Goal: Task Accomplishment & Management: Complete application form

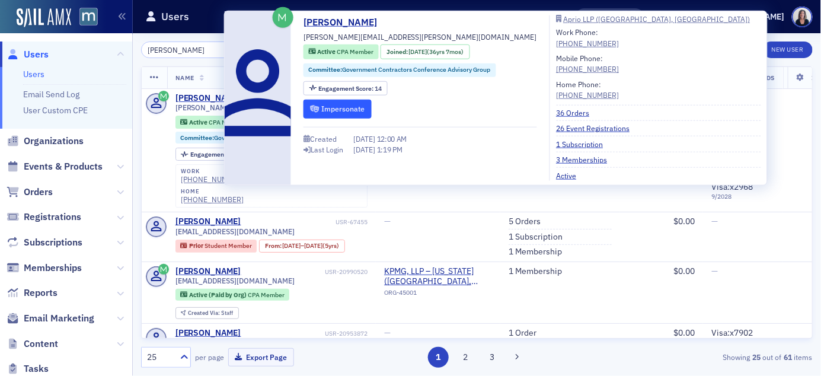
click at [344, 106] on button "Impersonate" at bounding box center [337, 109] width 68 height 18
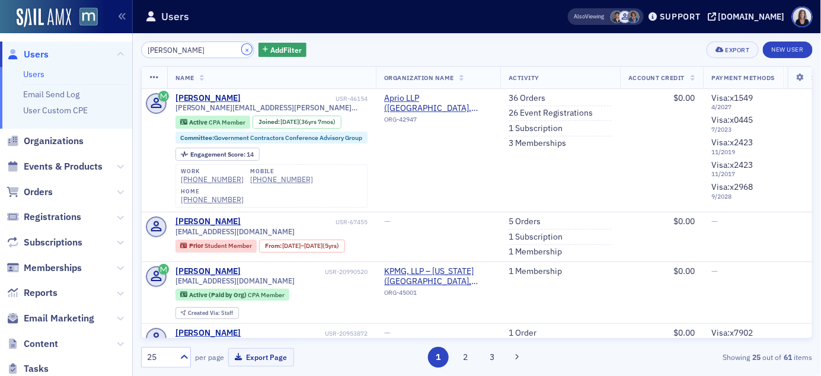
click at [242, 49] on button "×" at bounding box center [247, 49] width 11 height 11
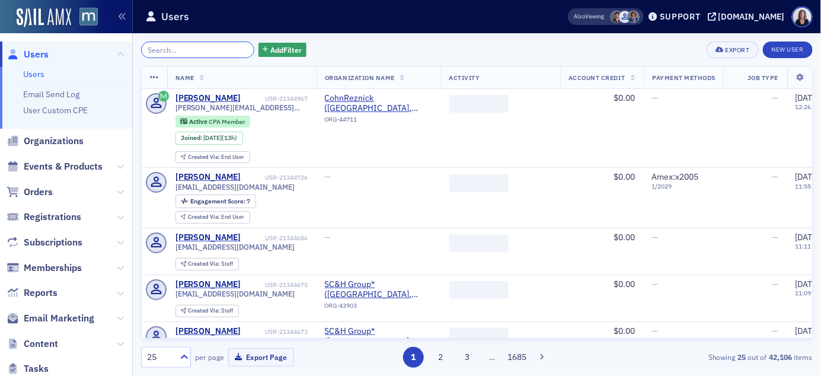
click at [219, 49] on input "search" at bounding box center [197, 49] width 113 height 17
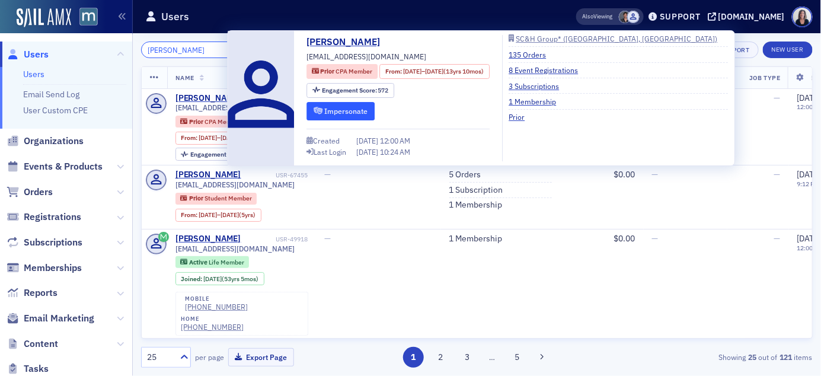
type input "Teresa morris"
click at [334, 110] on button "Impersonate" at bounding box center [340, 111] width 68 height 18
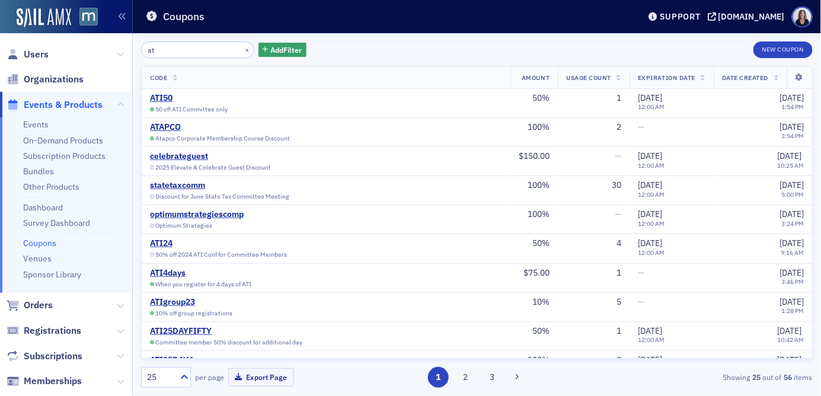
click at [81, 104] on span "Events & Products" at bounding box center [63, 104] width 79 height 13
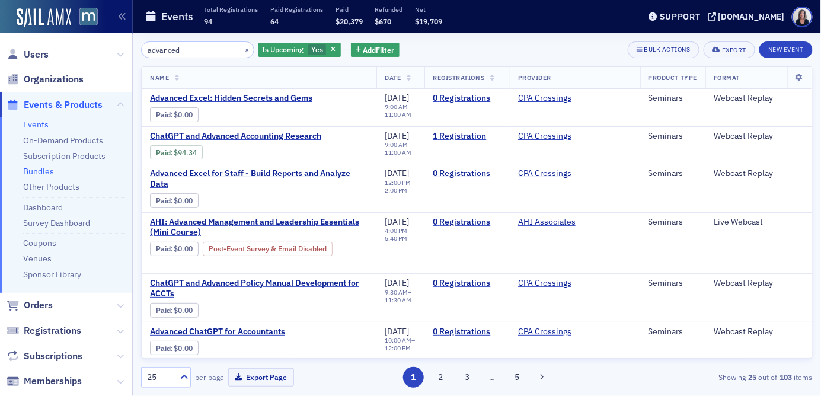
type input "advanced"
click at [44, 168] on link "Bundles" at bounding box center [38, 171] width 31 height 11
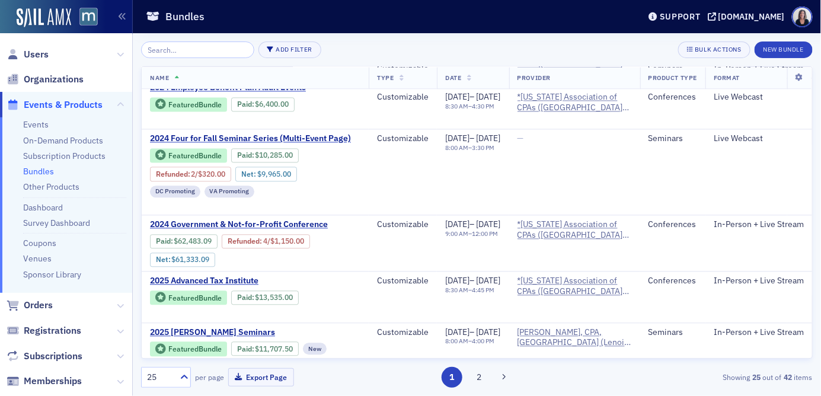
scroll to position [828, 0]
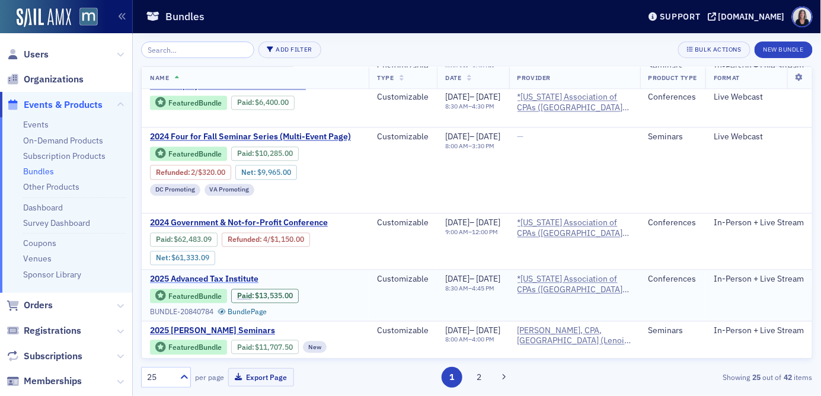
click at [185, 274] on span "2025 Advanced Tax Institute" at bounding box center [249, 279] width 199 height 11
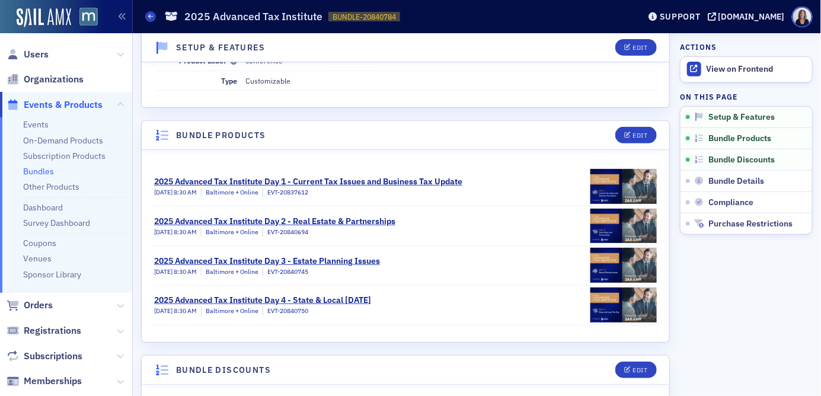
scroll to position [156, 0]
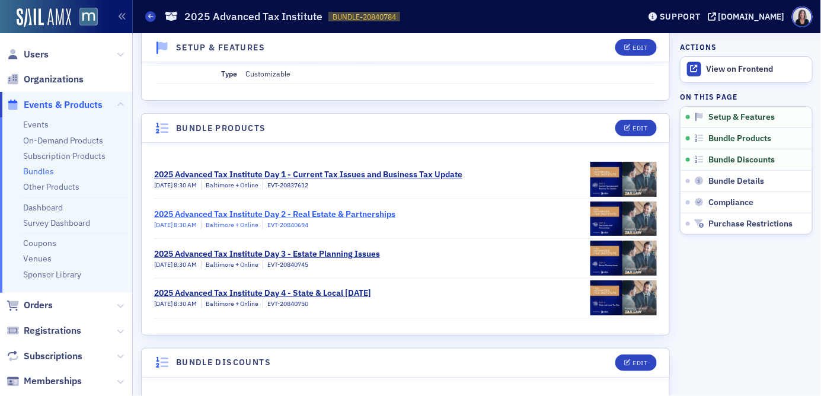
click at [343, 208] on div "2025 Advanced Tax Institute Day 2 - Real Estate & Partnerships" at bounding box center [274, 214] width 241 height 12
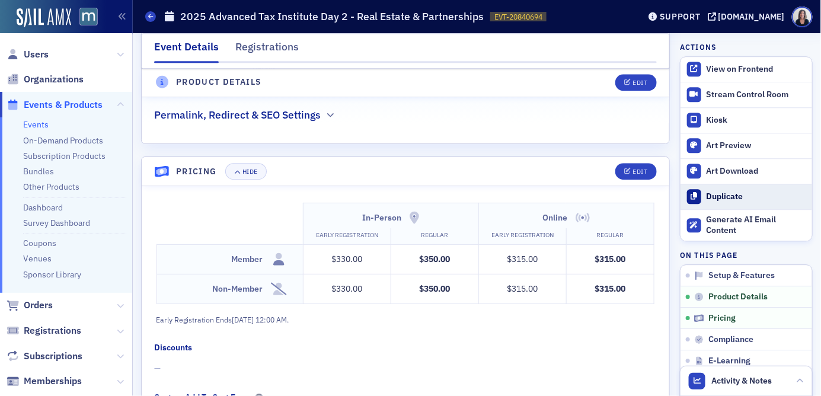
scroll to position [1067, 0]
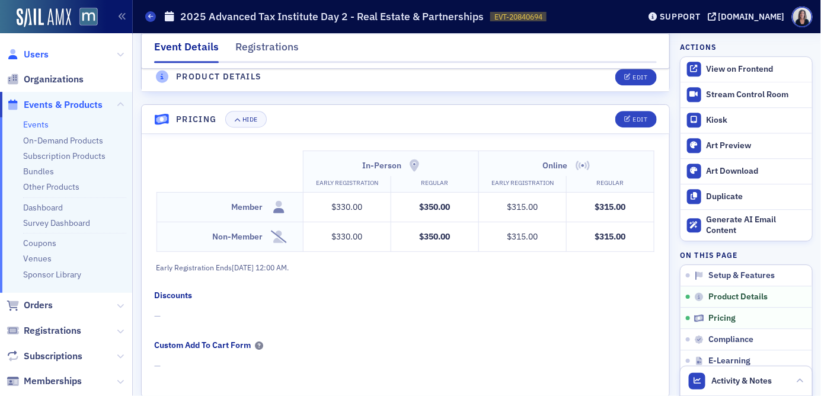
click at [40, 54] on span "Users" at bounding box center [36, 54] width 25 height 13
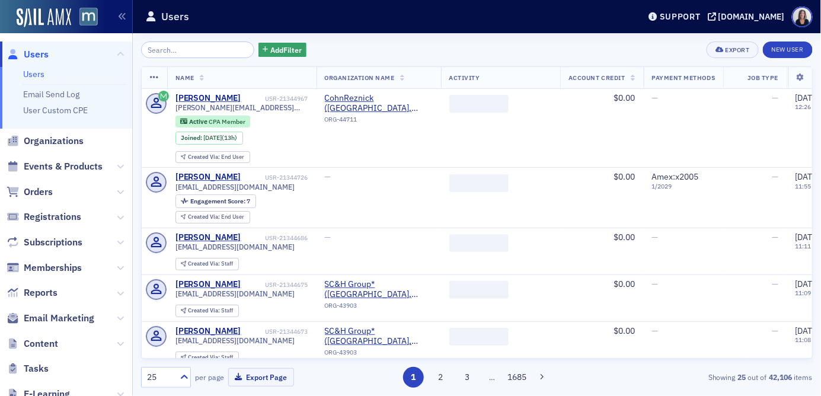
click at [171, 51] on input "search" at bounding box center [197, 49] width 113 height 17
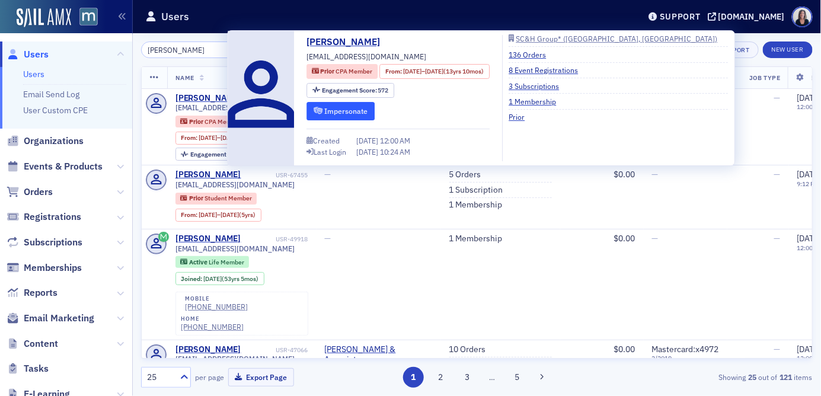
type input "[PERSON_NAME]"
click at [338, 112] on button "Impersonate" at bounding box center [340, 111] width 68 height 18
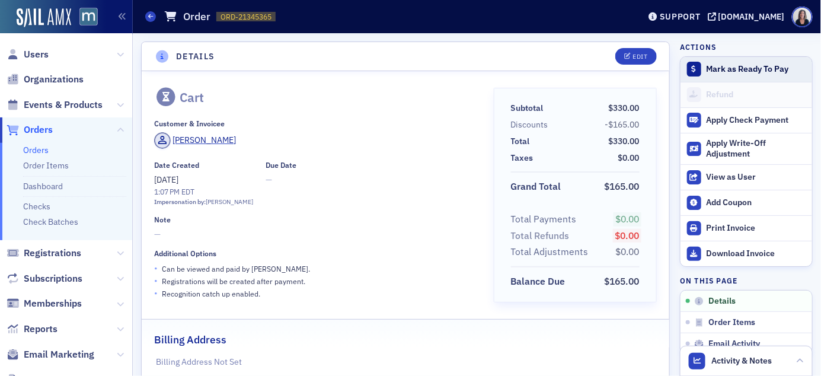
click at [741, 67] on div "Mark as Ready To Pay" at bounding box center [756, 69] width 100 height 11
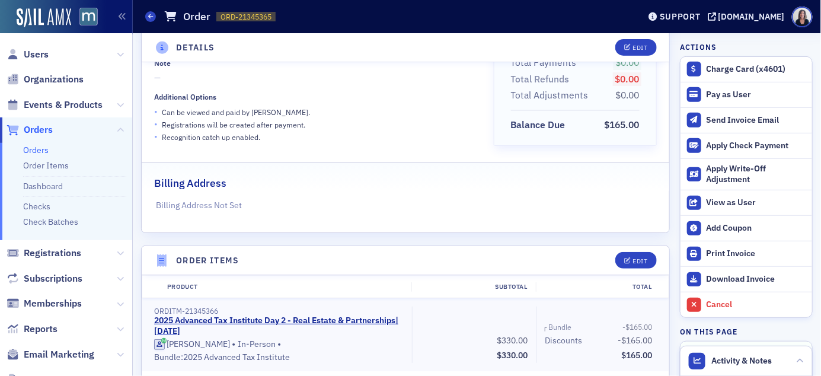
scroll to position [162, 0]
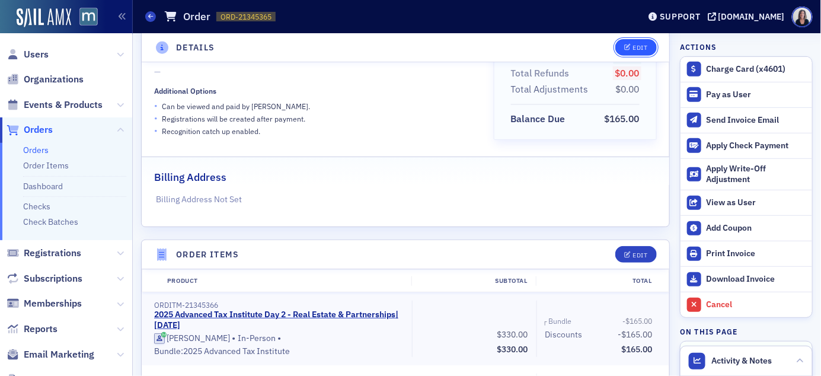
click at [646, 46] on div "Edit" at bounding box center [639, 47] width 15 height 7
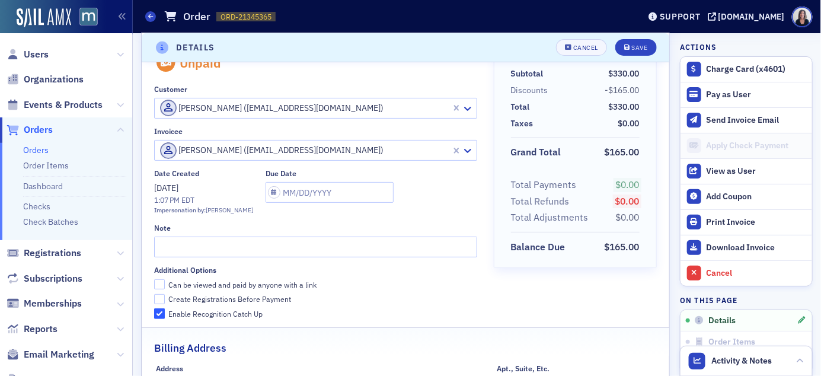
scroll to position [36, 0]
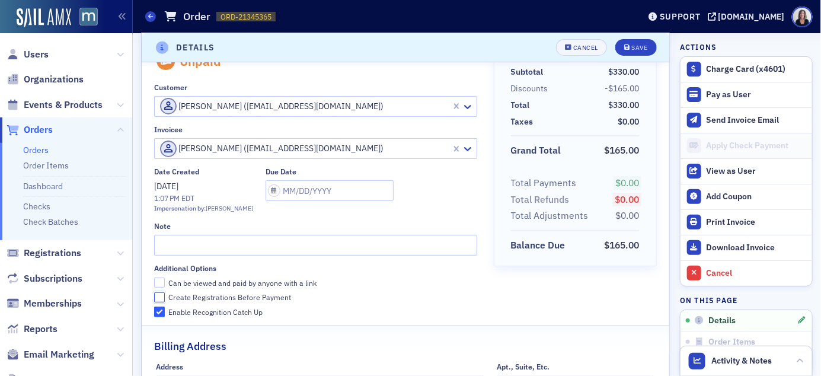
click at [159, 296] on input "Create Registrations Before Payment" at bounding box center [159, 297] width 11 height 11
checkbox input "true"
click at [639, 51] on div "Save" at bounding box center [639, 47] width 16 height 7
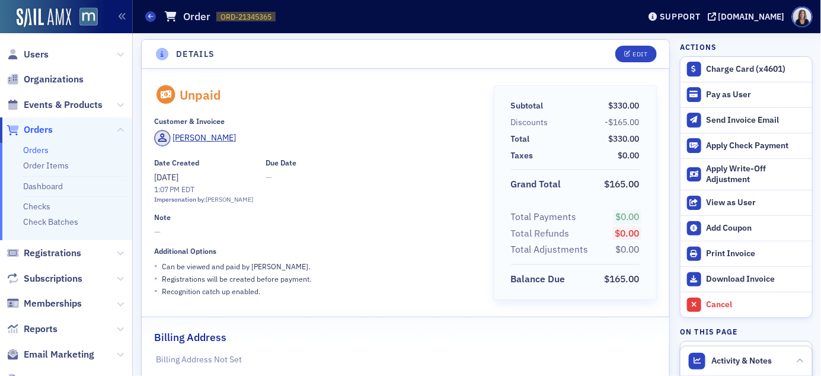
scroll to position [0, 0]
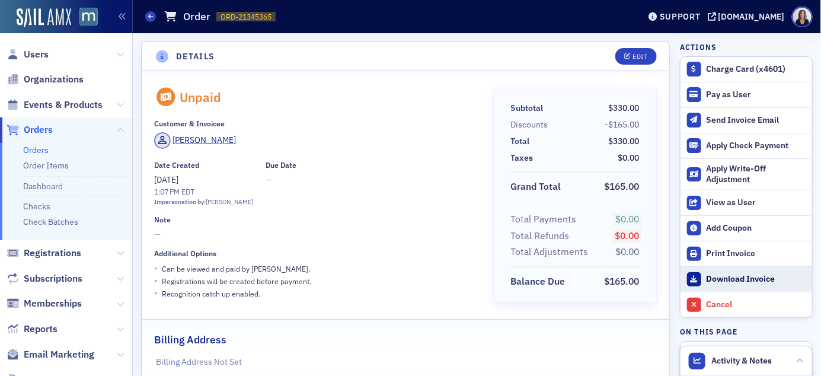
click at [744, 280] on div "Download Invoice" at bounding box center [756, 279] width 100 height 11
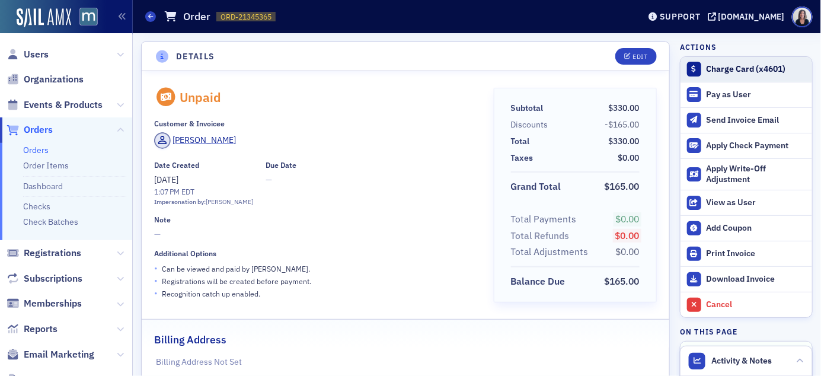
click at [728, 68] on div "Charge Card (x4601)" at bounding box center [756, 69] width 100 height 11
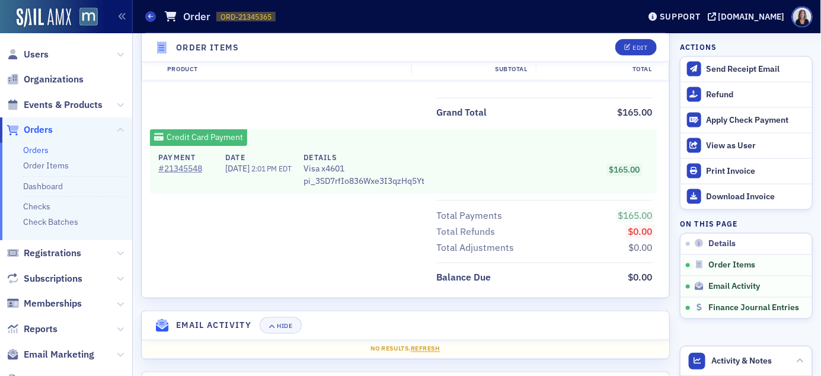
scroll to position [541, 0]
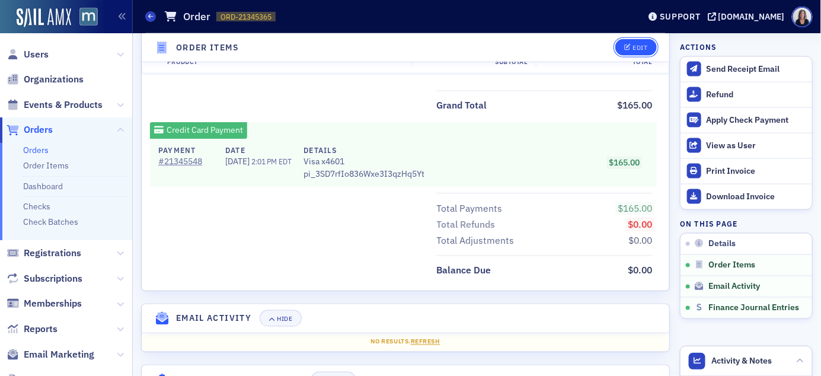
click at [643, 50] on div "Edit" at bounding box center [639, 47] width 15 height 7
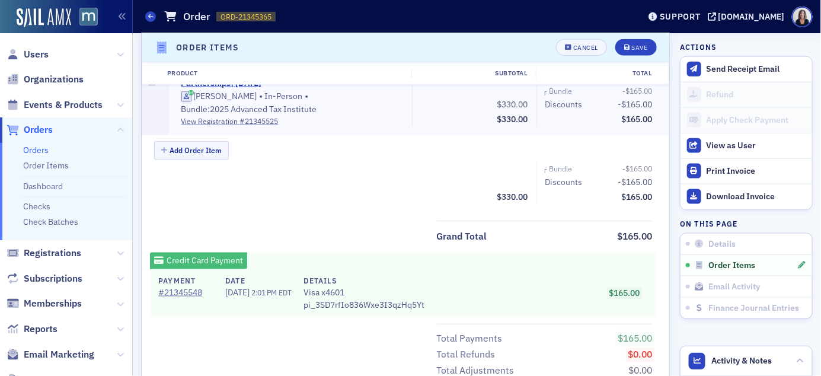
scroll to position [456, 0]
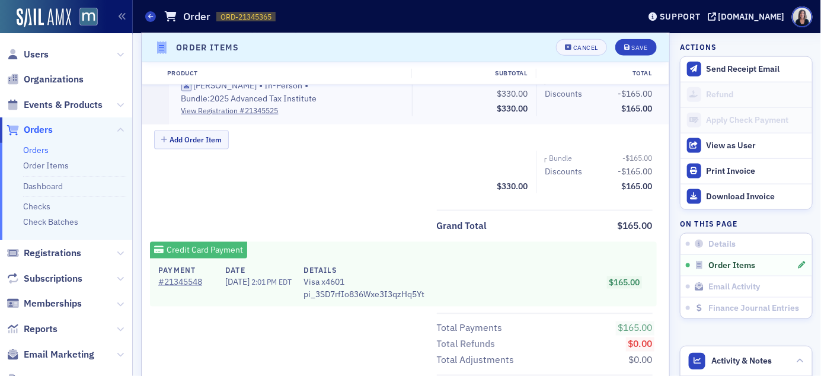
click at [385, 278] on span "Visa x4601" at bounding box center [363, 282] width 121 height 12
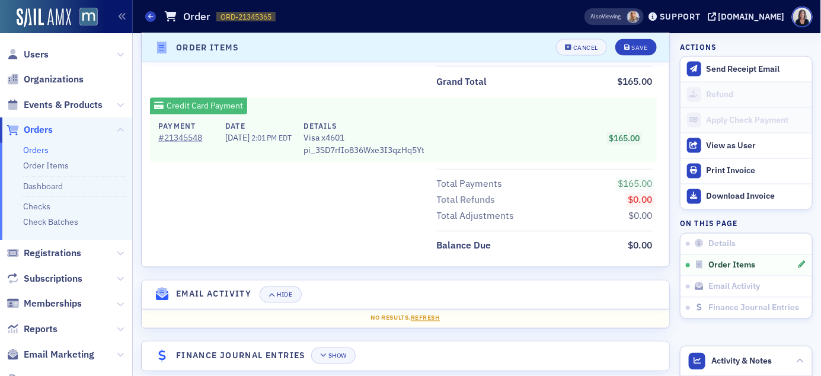
scroll to position [613, 0]
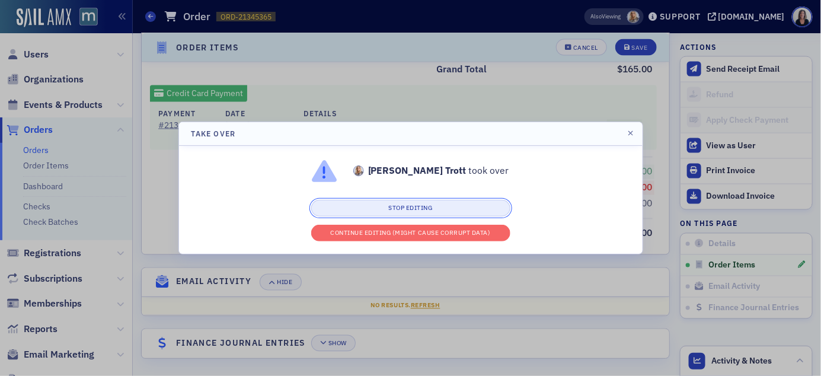
click at [389, 209] on button "Stop editing" at bounding box center [410, 208] width 199 height 17
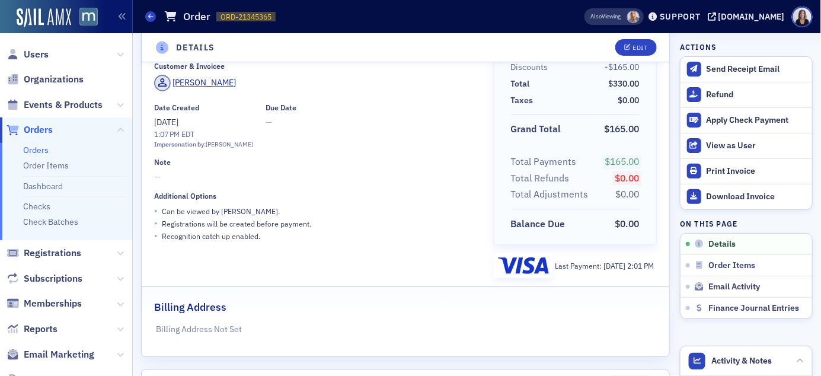
scroll to position [0, 0]
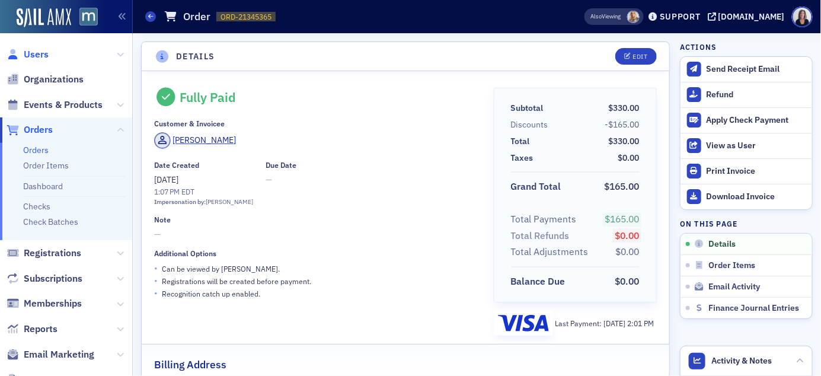
click at [43, 54] on span "Users" at bounding box center [36, 54] width 25 height 13
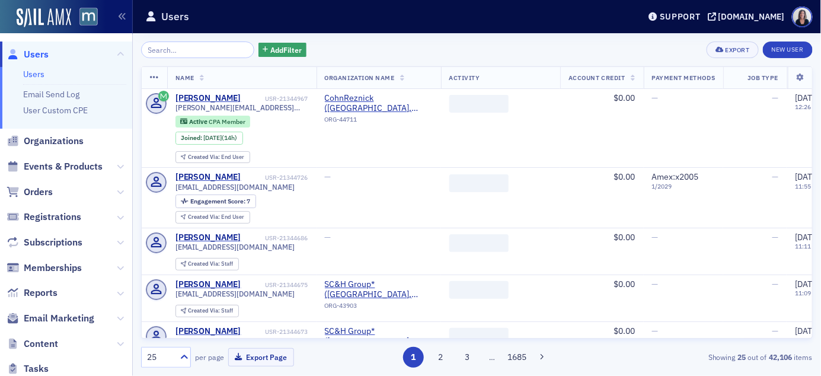
click at [169, 49] on input "search" at bounding box center [197, 49] width 113 height 17
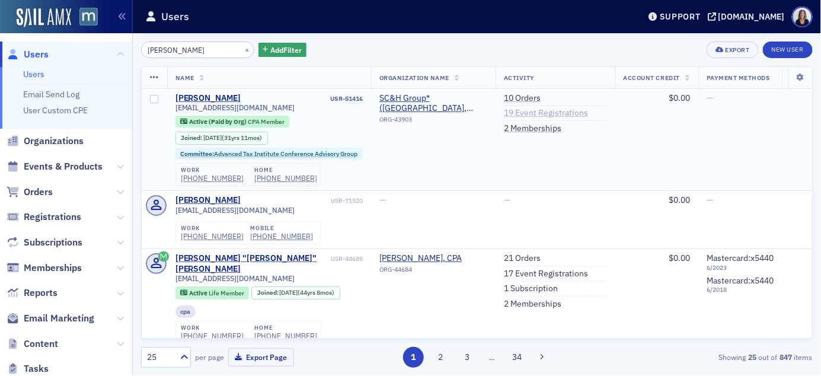
type input "stuart ru"
click at [534, 112] on link "19 Event Registrations" at bounding box center [546, 113] width 84 height 11
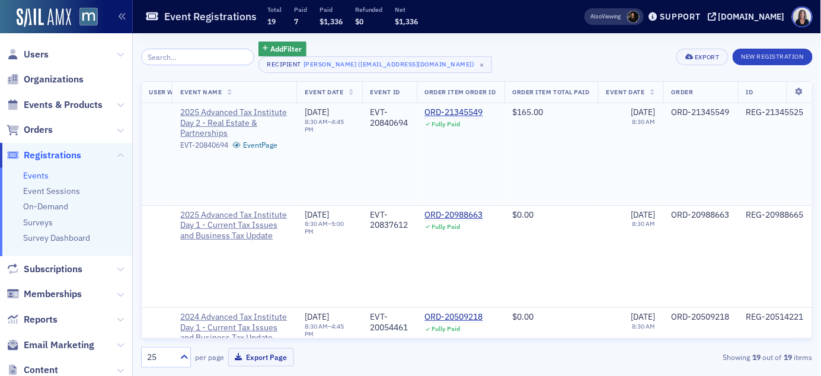
scroll to position [0, 4548]
click at [441, 113] on div "ORD-21345549" at bounding box center [454, 112] width 58 height 11
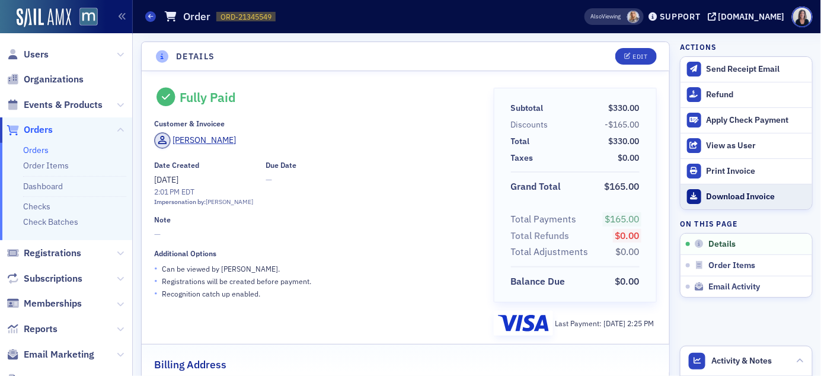
click at [696, 197] on icon at bounding box center [693, 196] width 7 height 7
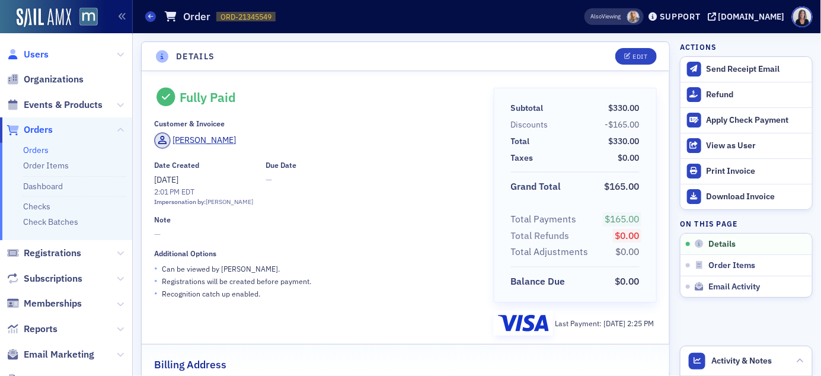
click at [44, 53] on span "Users" at bounding box center [36, 54] width 25 height 13
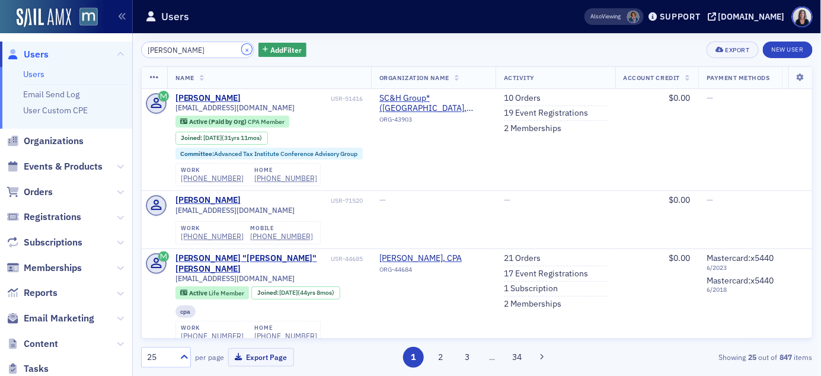
click at [242, 50] on button "×" at bounding box center [247, 49] width 11 height 11
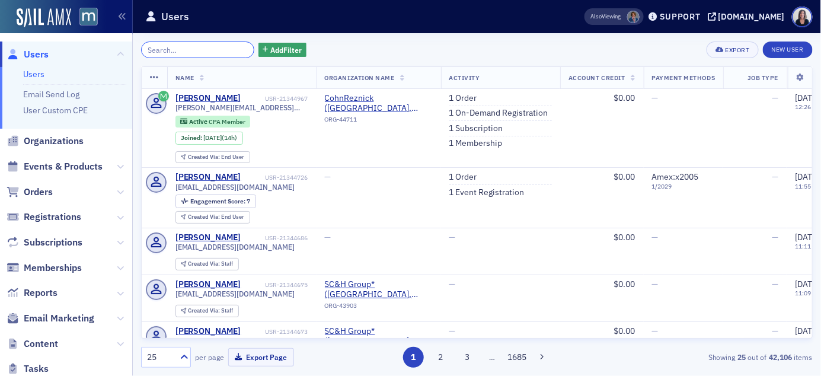
click at [229, 47] on input "search" at bounding box center [197, 49] width 113 height 17
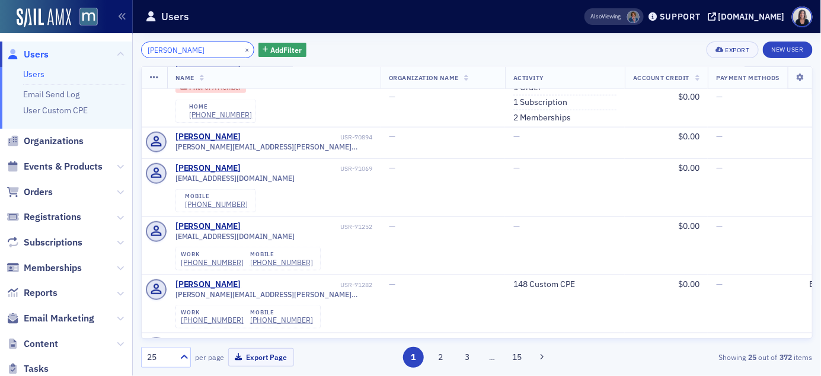
scroll to position [433, 0]
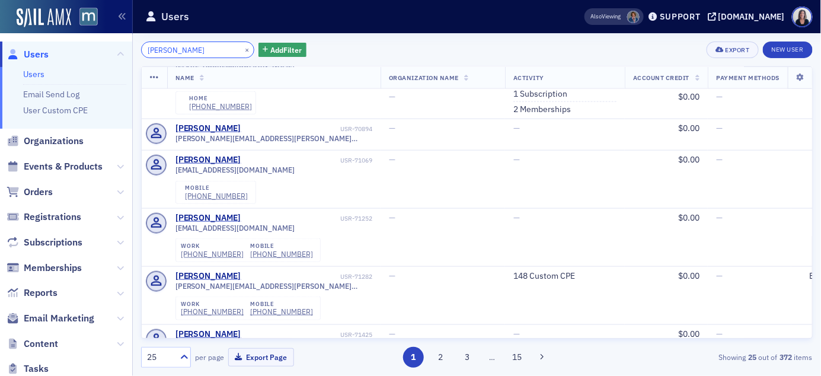
click at [166, 47] on input "Mark Macci" at bounding box center [197, 49] width 113 height 17
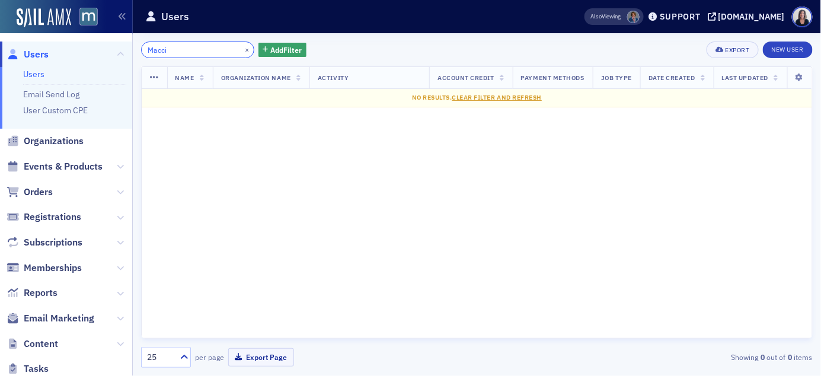
type input "Macci"
click at [46, 53] on span "Users" at bounding box center [36, 54] width 25 height 13
click at [45, 54] on span "Users" at bounding box center [36, 54] width 25 height 13
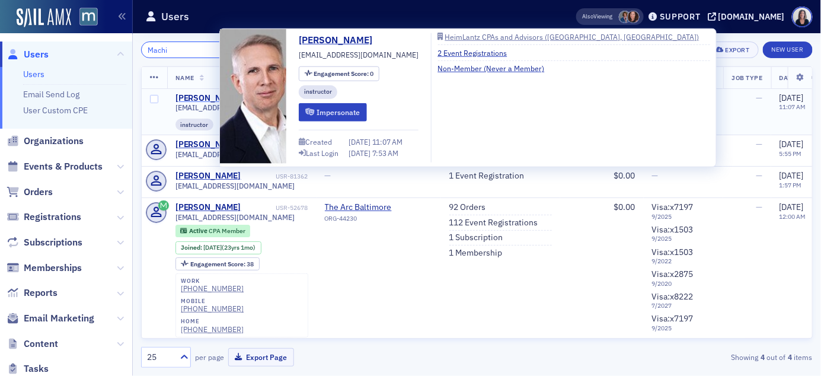
type input "Machi"
click at [213, 96] on div "Mark Machi" at bounding box center [208, 98] width 66 height 11
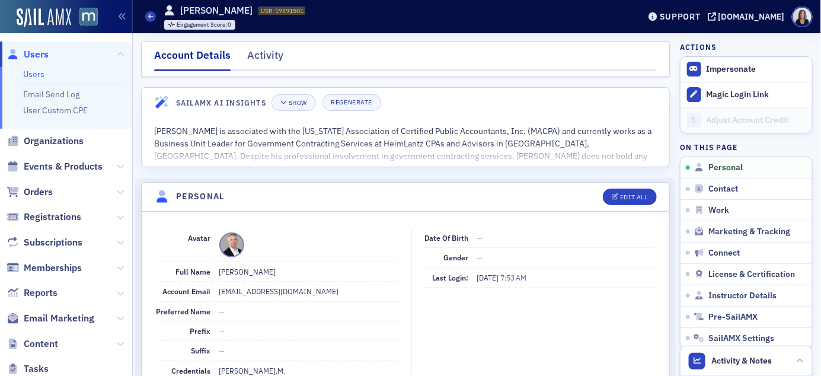
click at [37, 55] on span "Users" at bounding box center [36, 54] width 25 height 13
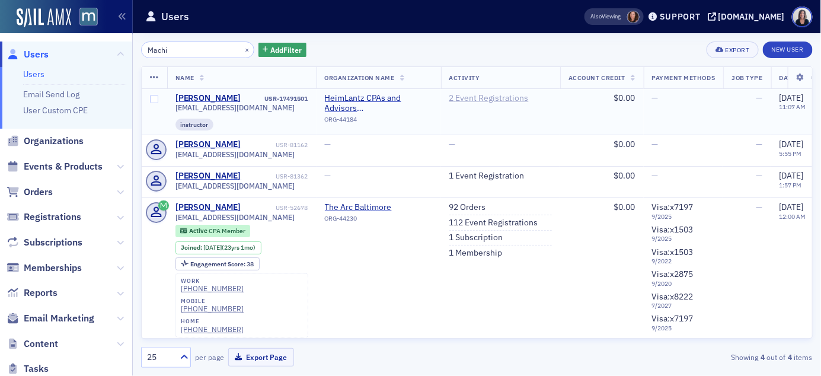
click at [501, 95] on link "2 Event Registrations" at bounding box center [488, 98] width 79 height 11
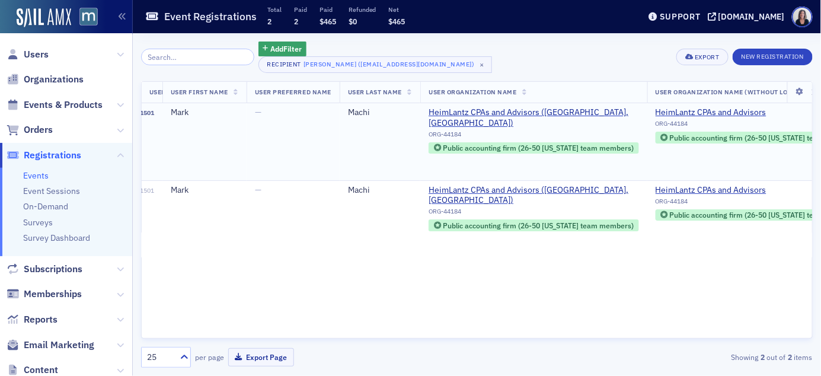
scroll to position [0, 198]
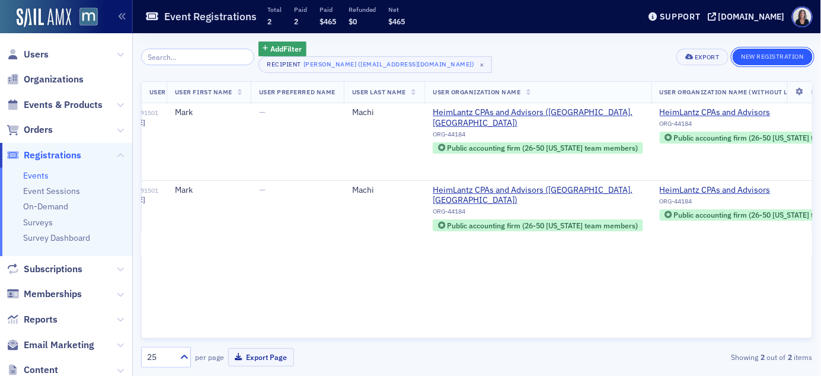
click at [786, 62] on button "New Registration" at bounding box center [772, 57] width 80 height 17
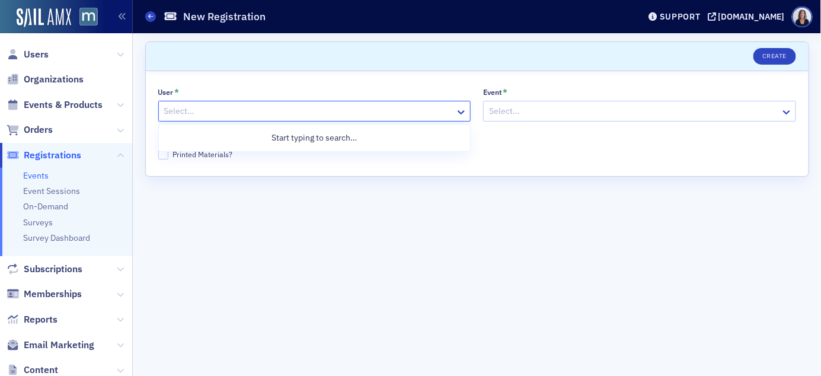
click at [419, 116] on div at bounding box center [309, 111] width 292 height 15
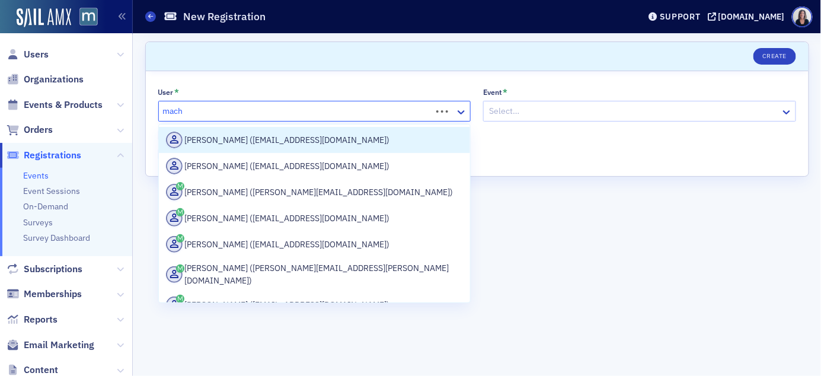
type input "machi"
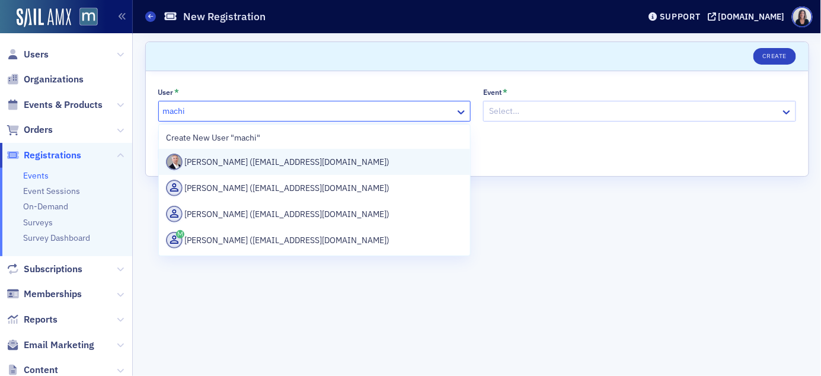
click at [334, 159] on div "Mark Machi (mark.machi@heimlantz.com)" at bounding box center [314, 161] width 297 height 17
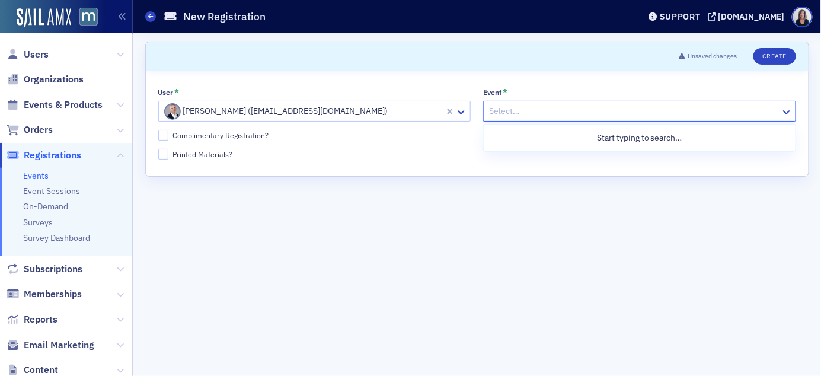
click at [495, 111] on div at bounding box center [634, 111] width 292 height 15
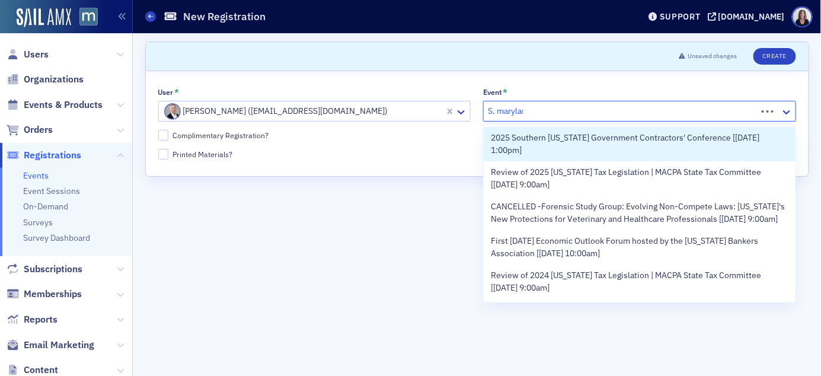
type input "S. maryland"
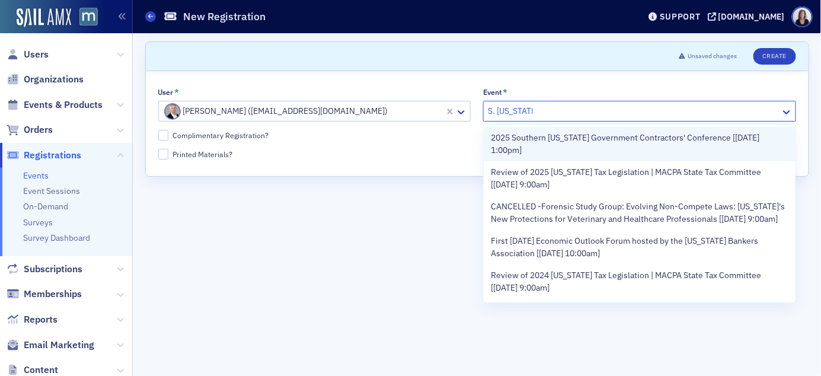
click at [513, 138] on span "2025 Southern Maryland Government Contractors' Conference [10/23/2025 1:00pm]" at bounding box center [639, 144] width 297 height 25
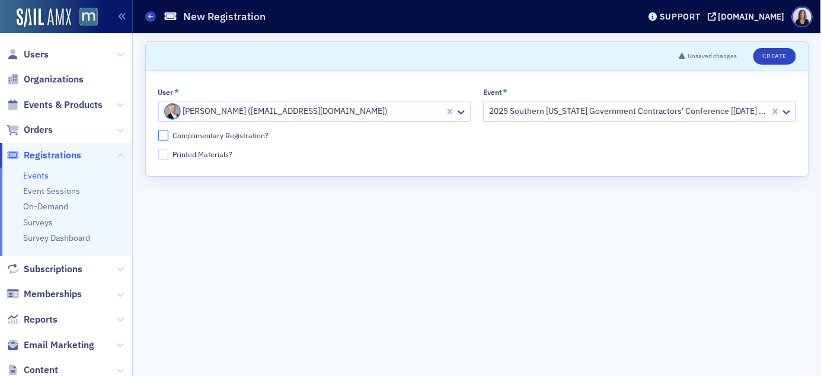
click at [166, 136] on input "Complimentary Registration?" at bounding box center [163, 135] width 11 height 11
checkbox input "true"
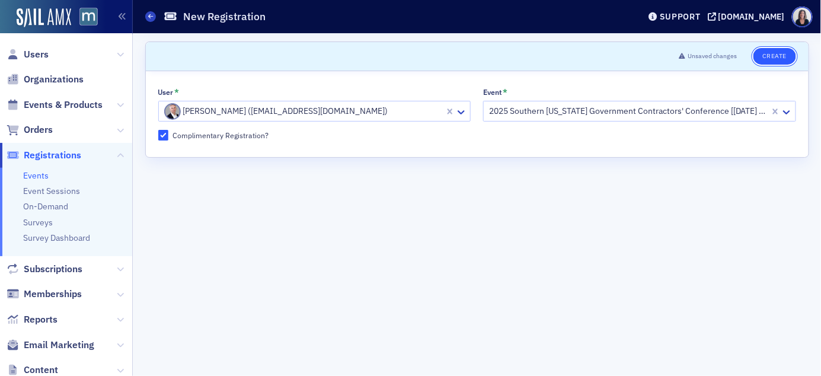
click at [776, 57] on button "Create" at bounding box center [774, 56] width 42 height 17
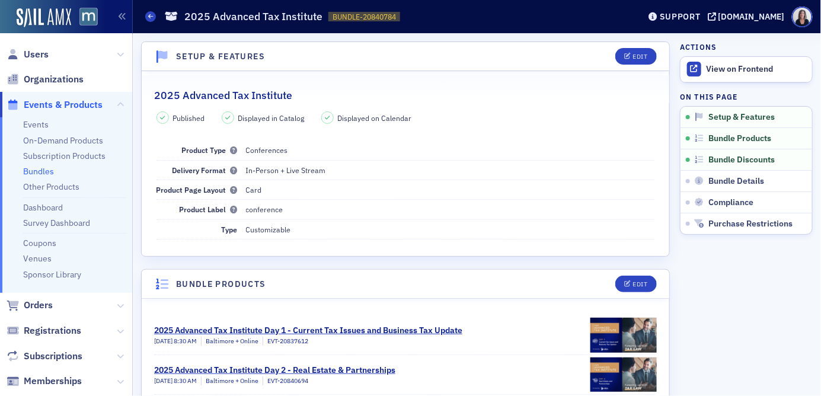
scroll to position [156, 0]
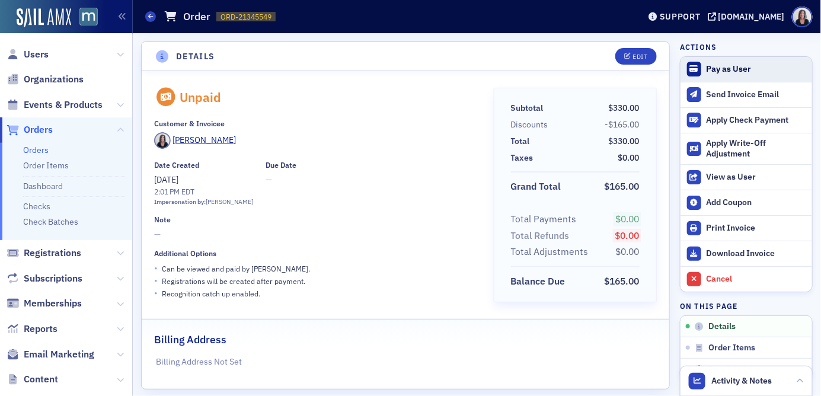
click at [735, 73] on div "Pay as User" at bounding box center [756, 69] width 100 height 11
click at [738, 69] on div "Pay as User" at bounding box center [756, 69] width 100 height 11
click at [366, 140] on div "[PERSON_NAME]" at bounding box center [315, 142] width 323 height 20
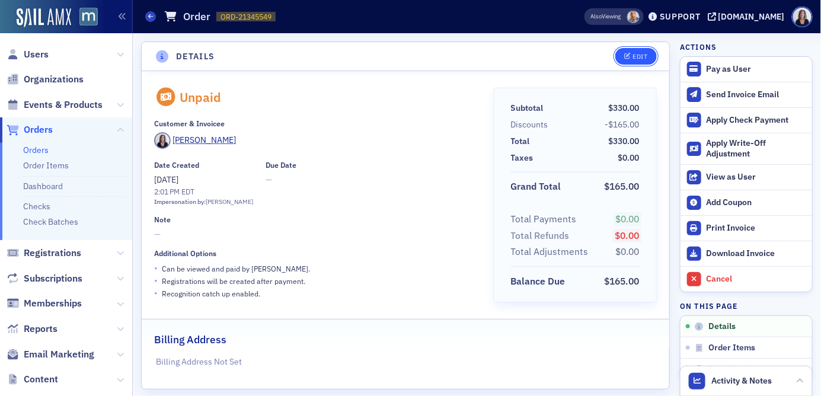
click at [641, 60] on button "Edit" at bounding box center [635, 56] width 41 height 17
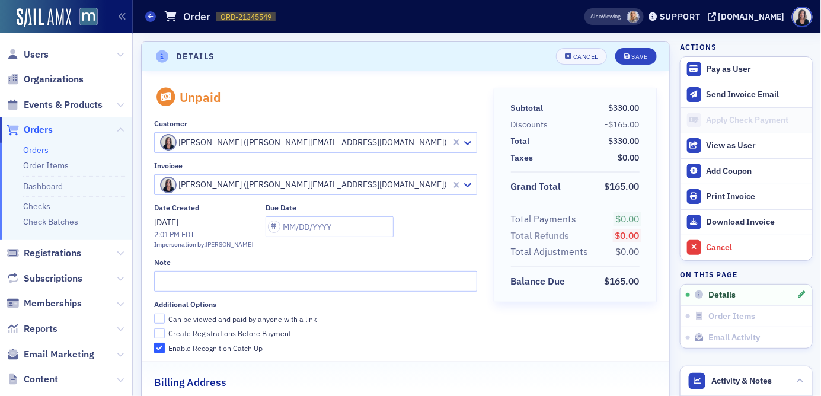
scroll to position [2, 0]
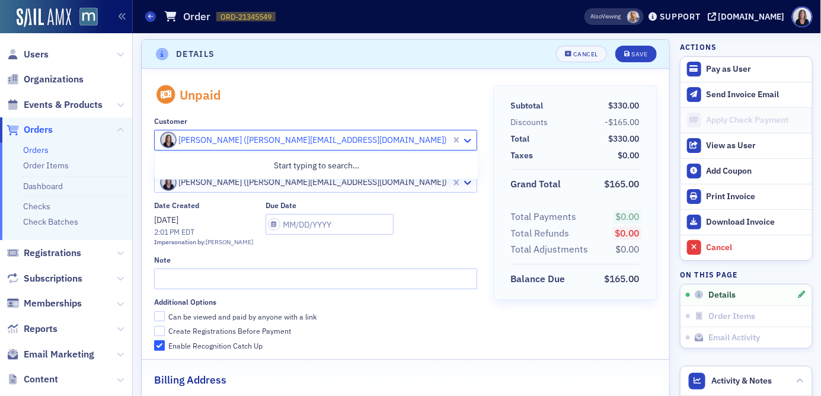
click at [469, 139] on icon at bounding box center [468, 140] width 12 height 12
click at [345, 162] on div "Start typing to search…" at bounding box center [317, 166] width 324 height 22
click at [302, 164] on div "Start typing to search…" at bounding box center [317, 166] width 324 height 22
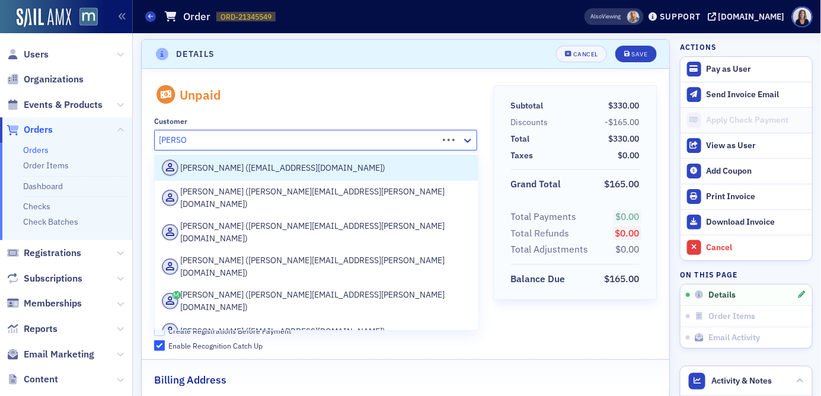
type input "teresa m"
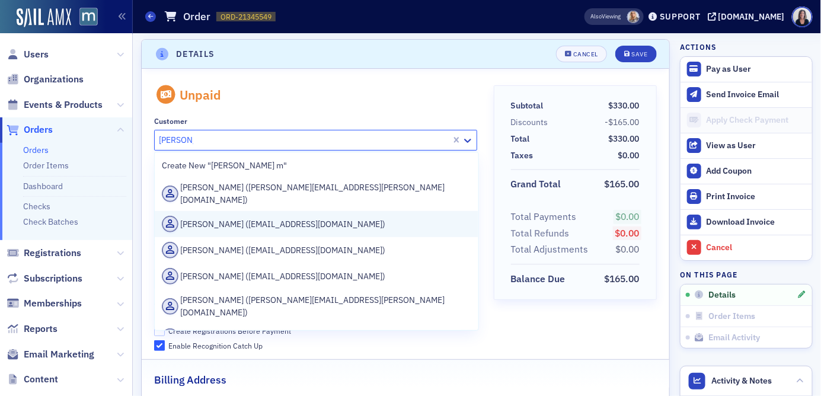
click at [310, 216] on div "Teresa Morris (tmorris@schgroup.com)" at bounding box center [316, 224] width 309 height 17
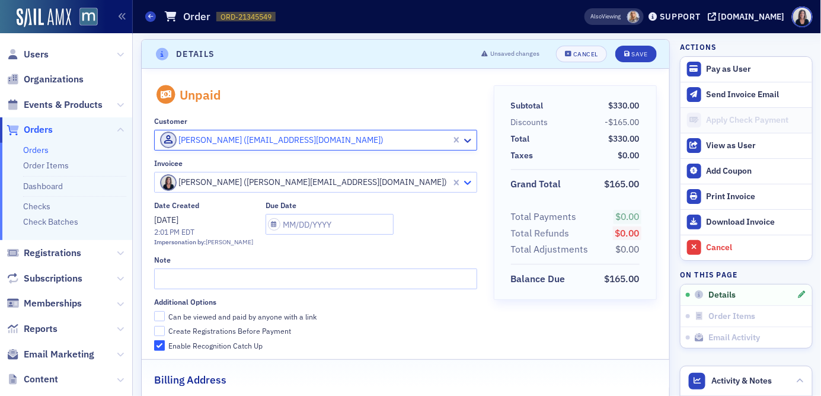
click at [470, 182] on icon at bounding box center [468, 183] width 12 height 12
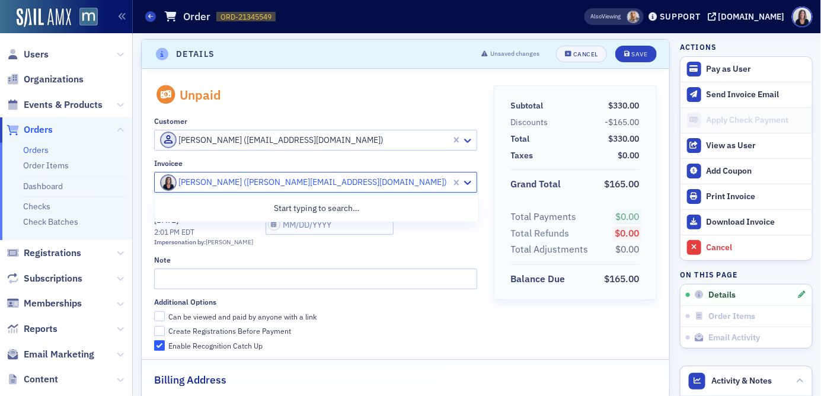
click at [424, 182] on div at bounding box center [304, 182] width 291 height 15
click at [434, 178] on div at bounding box center [304, 182] width 291 height 15
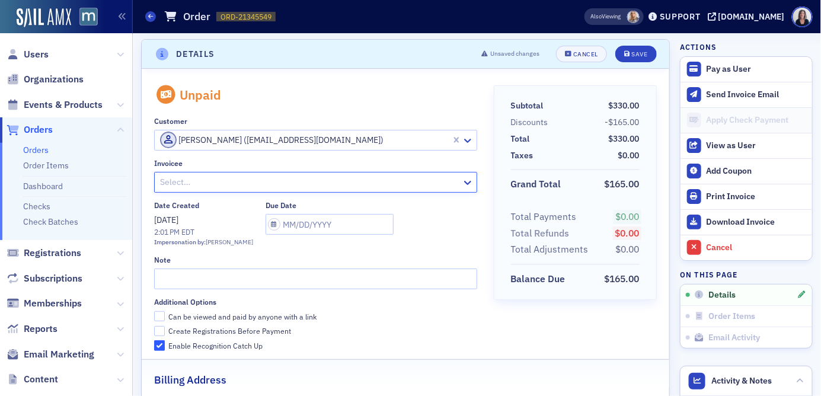
click at [446, 180] on div at bounding box center [310, 182] width 302 height 15
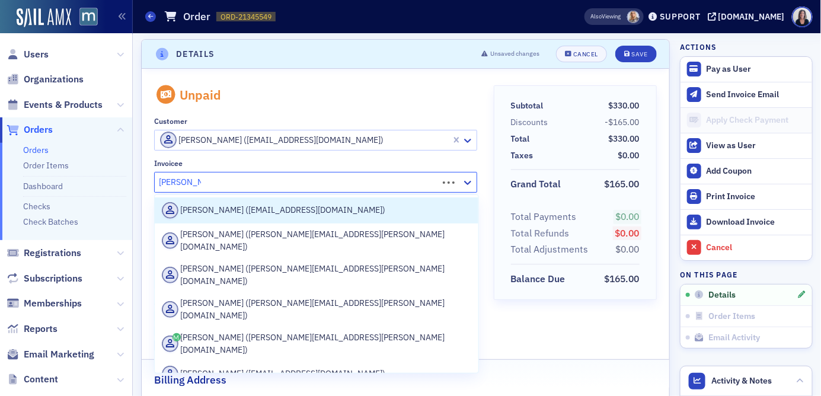
type input "teresa morr"
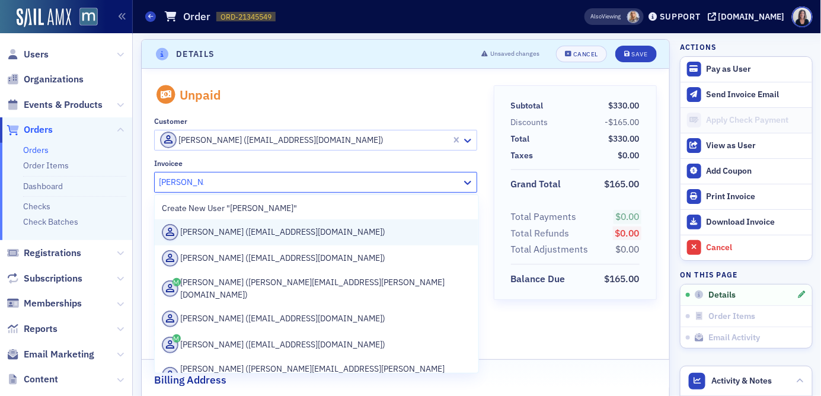
click at [411, 228] on div "Teresa Morris (tmorris@schgroup.com)" at bounding box center [316, 232] width 309 height 17
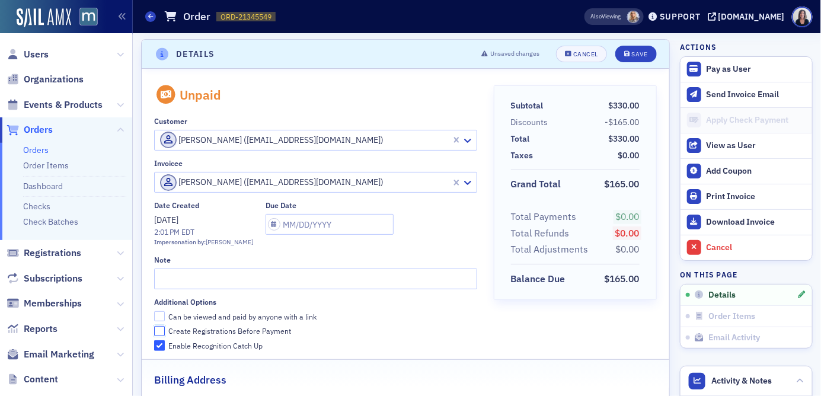
click at [163, 330] on input "Create Registrations Before Payment" at bounding box center [159, 331] width 11 height 11
checkbox input "true"
click at [638, 55] on div "Save" at bounding box center [639, 54] width 16 height 7
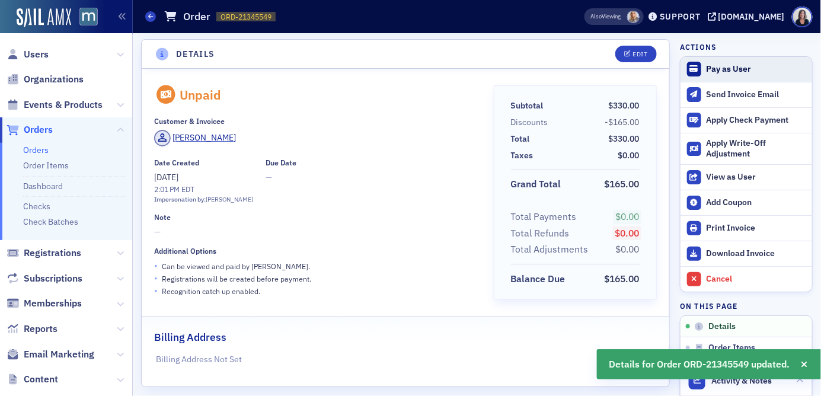
click at [734, 65] on div "Pay as User" at bounding box center [756, 69] width 100 height 11
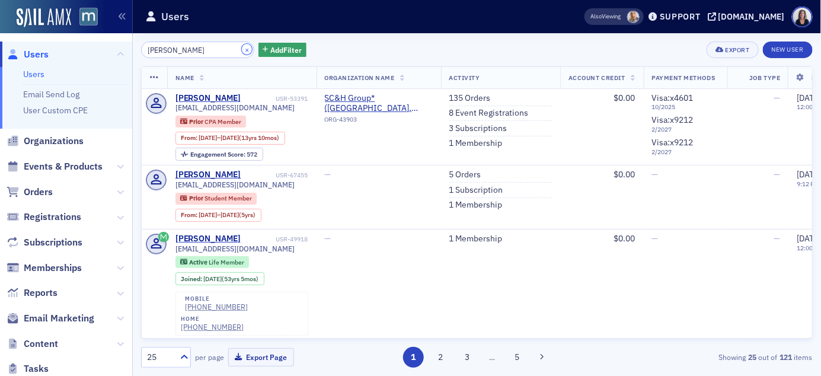
click at [242, 48] on button "×" at bounding box center [247, 49] width 11 height 11
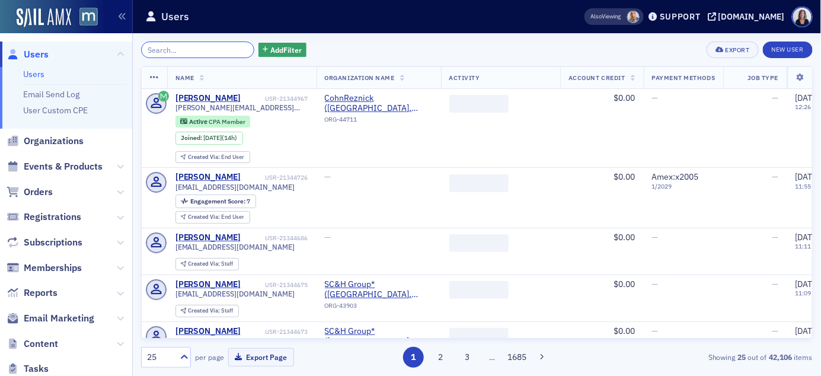
click at [224, 47] on input "search" at bounding box center [197, 49] width 113 height 17
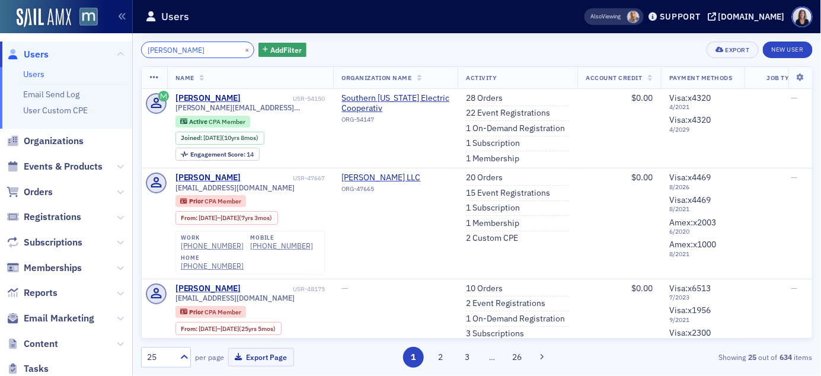
click at [182, 50] on input "[PERSON_NAME]" at bounding box center [197, 49] width 113 height 17
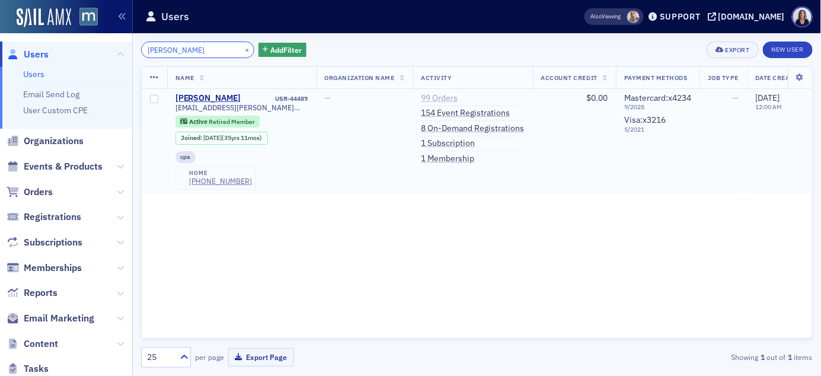
type input "[PERSON_NAME]"
click at [447, 100] on link "99 Orders" at bounding box center [439, 98] width 37 height 11
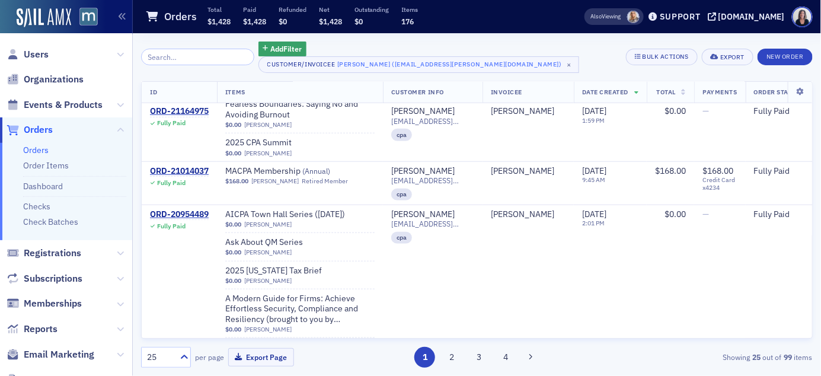
scroll to position [299, 0]
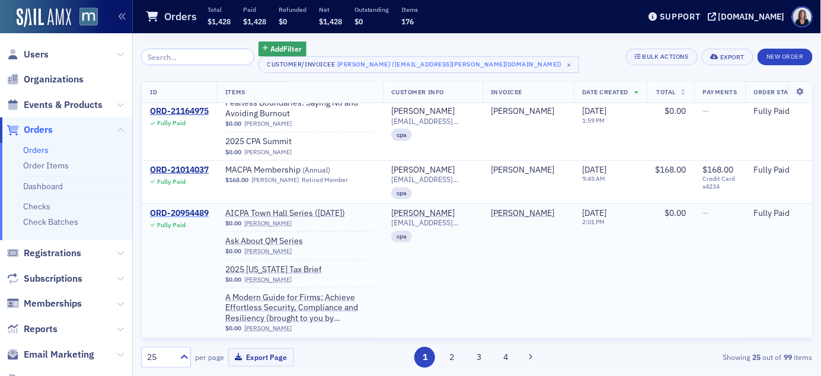
click at [194, 213] on div "ORD-20954489" at bounding box center [179, 213] width 59 height 11
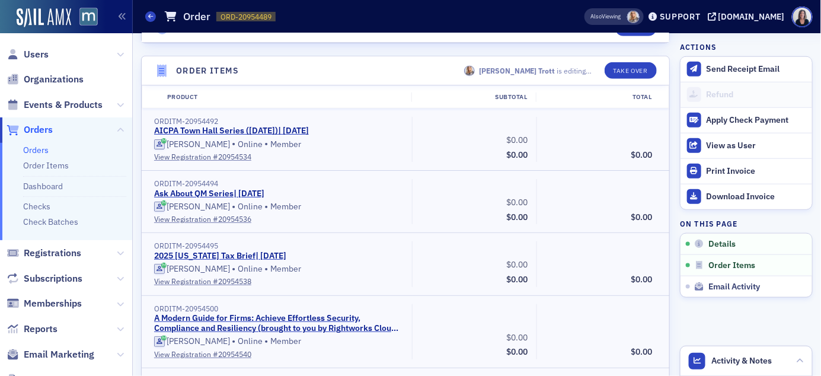
scroll to position [357, 0]
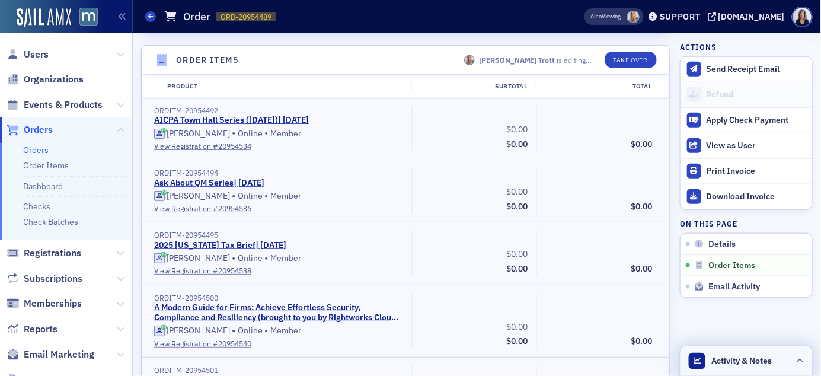
click at [728, 359] on span "Activity & Notes" at bounding box center [742, 360] width 60 height 12
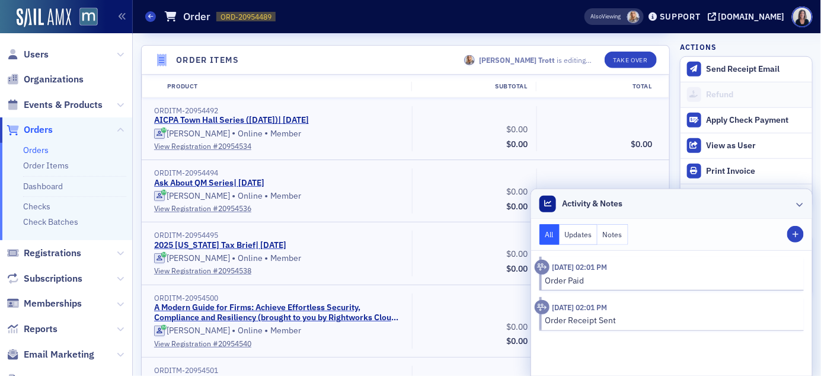
click at [801, 209] on div at bounding box center [799, 203] width 7 height 12
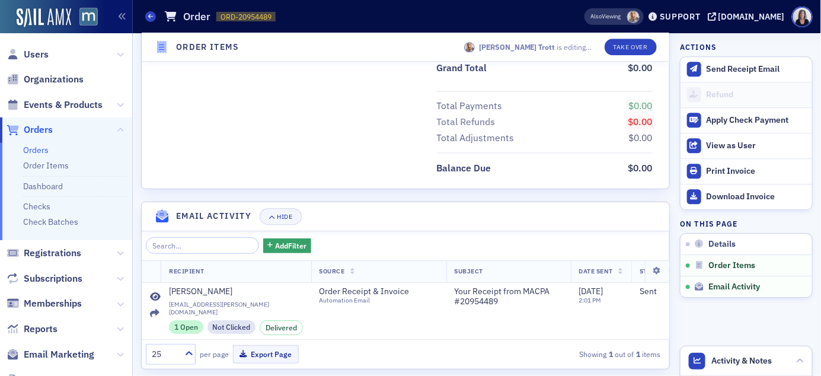
scroll to position [1026, 0]
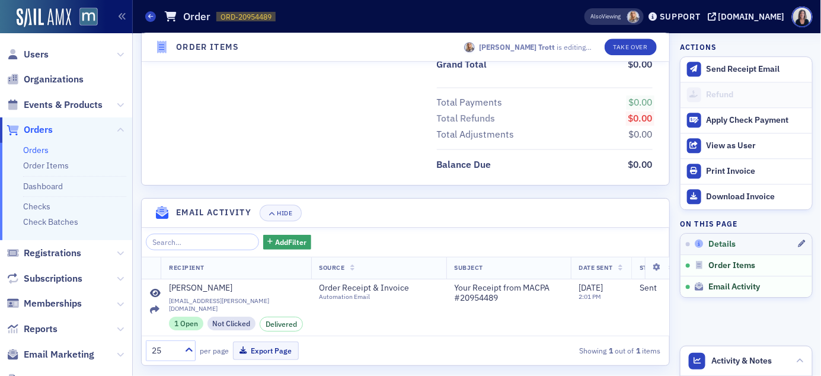
click at [723, 246] on span "Details" at bounding box center [721, 244] width 27 height 11
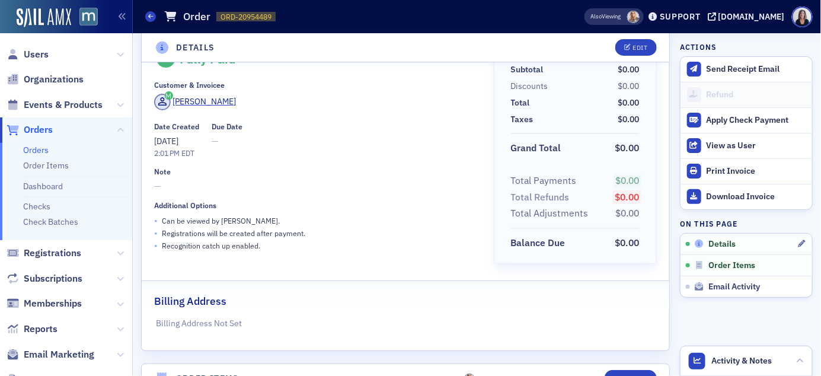
scroll to position [2, 0]
